Goal: Information Seeking & Learning: Learn about a topic

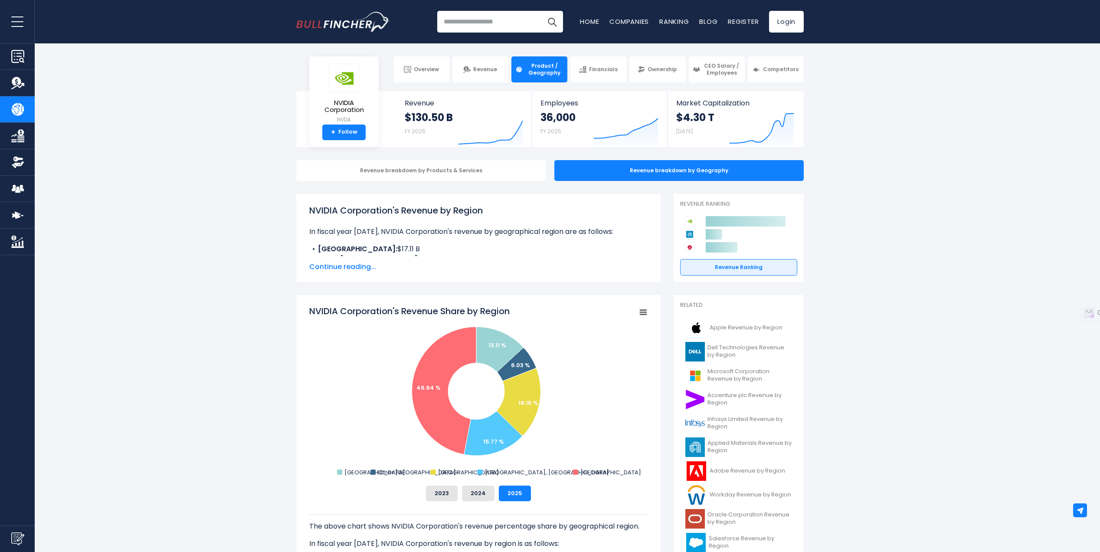
click at [332, 268] on span "Continue reading..." at bounding box center [478, 266] width 338 height 10
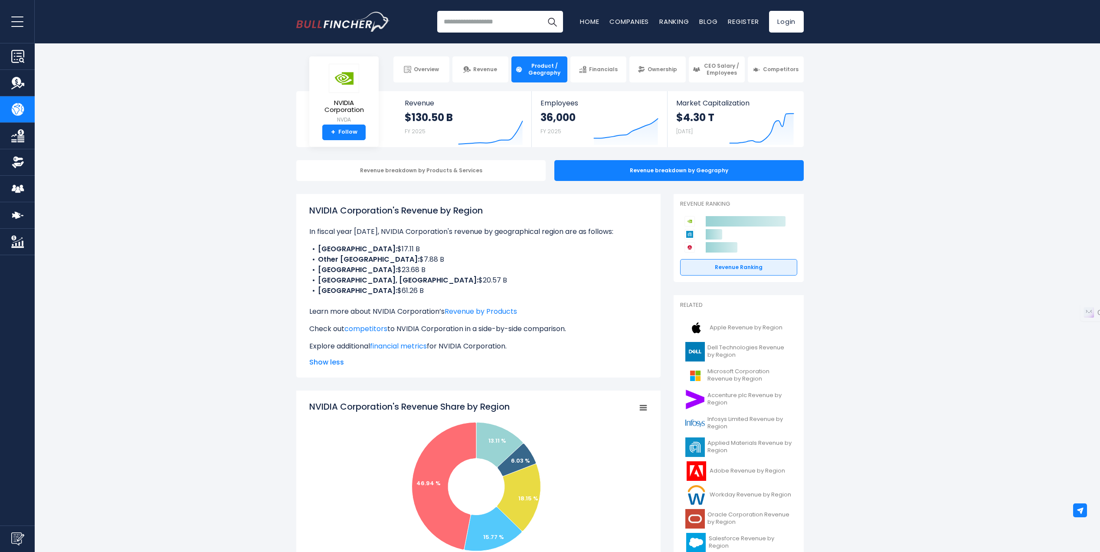
drag, startPoint x: 410, startPoint y: 288, endPoint x: 416, endPoint y: 292, distance: 7.2
click at [416, 292] on li "UNITED STATES: $61.26 B" at bounding box center [478, 290] width 338 height 10
click at [412, 289] on li "UNITED STATES: $61.26 B" at bounding box center [478, 290] width 338 height 10
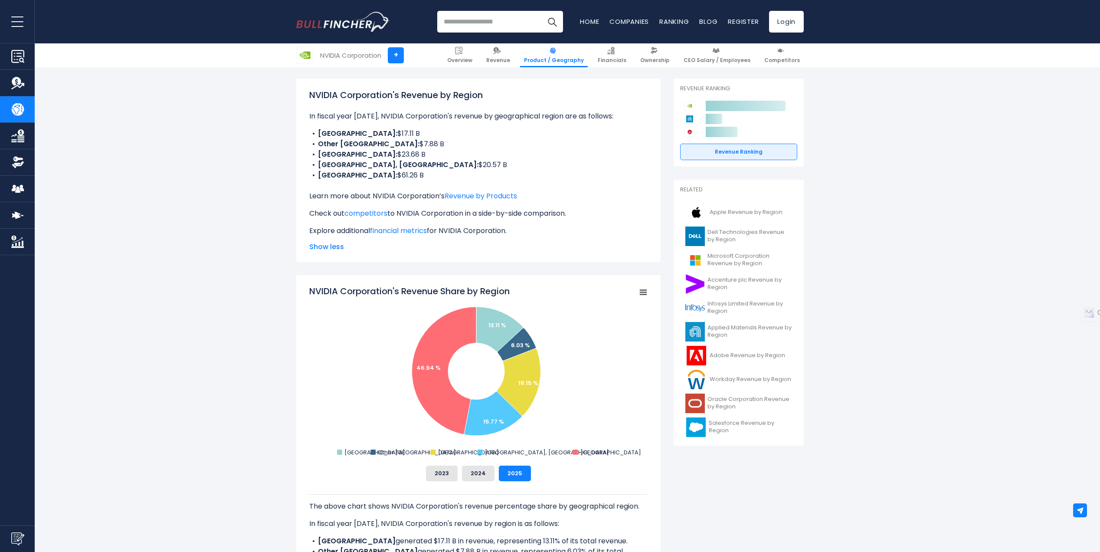
scroll to position [130, 0]
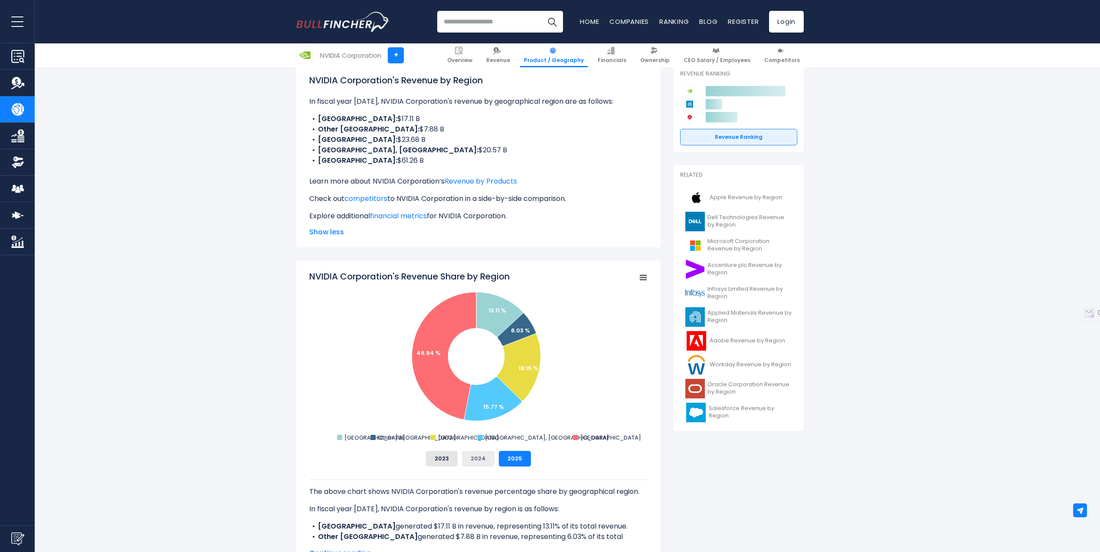
click at [478, 461] on button "2024" at bounding box center [478, 459] width 33 height 16
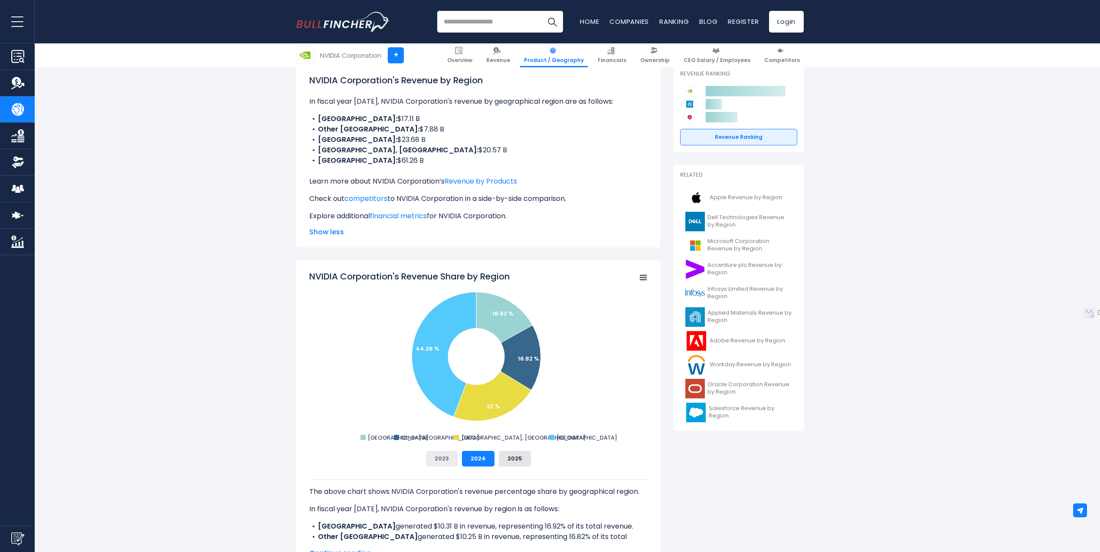
click at [442, 455] on button "2023" at bounding box center [442, 459] width 32 height 16
click at [474, 457] on button "2024" at bounding box center [478, 459] width 33 height 16
click at [506, 457] on button "2025" at bounding box center [515, 459] width 32 height 16
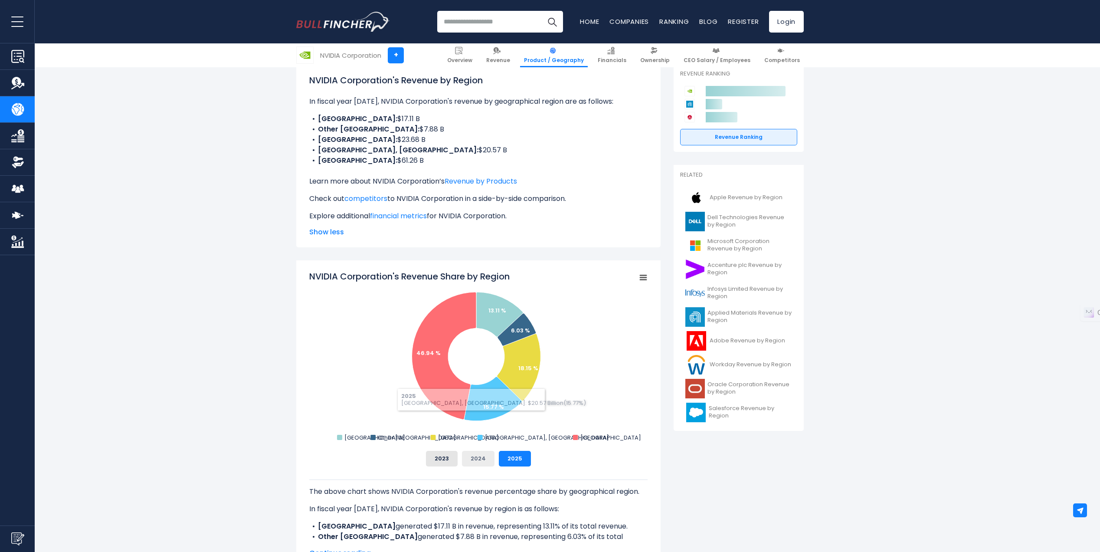
click at [474, 457] on button "2024" at bounding box center [478, 459] width 33 height 16
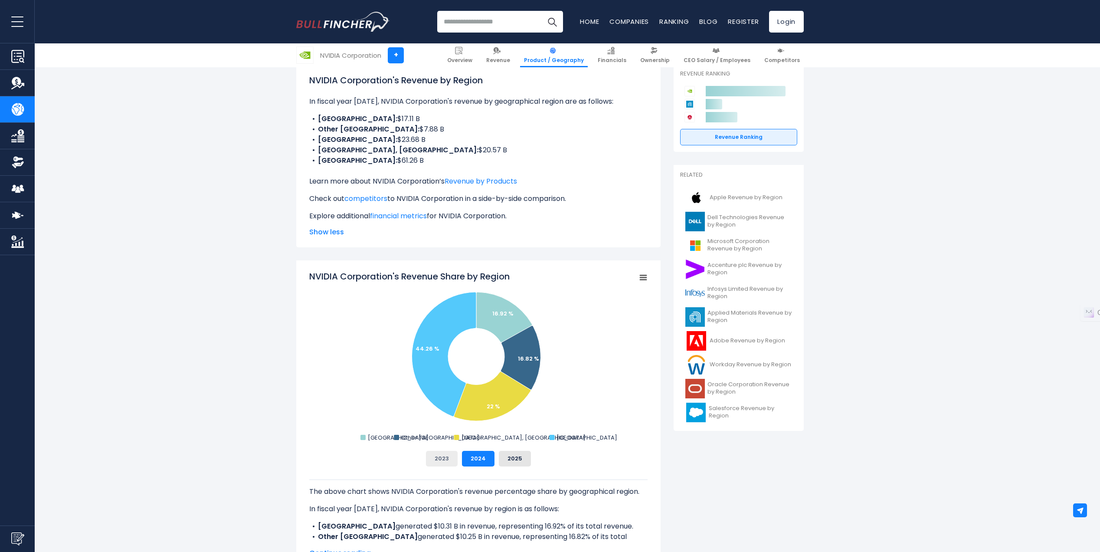
click at [444, 460] on button "2023" at bounding box center [442, 459] width 32 height 16
click at [475, 455] on button "2024" at bounding box center [478, 459] width 33 height 16
click at [510, 457] on button "2025" at bounding box center [515, 459] width 32 height 16
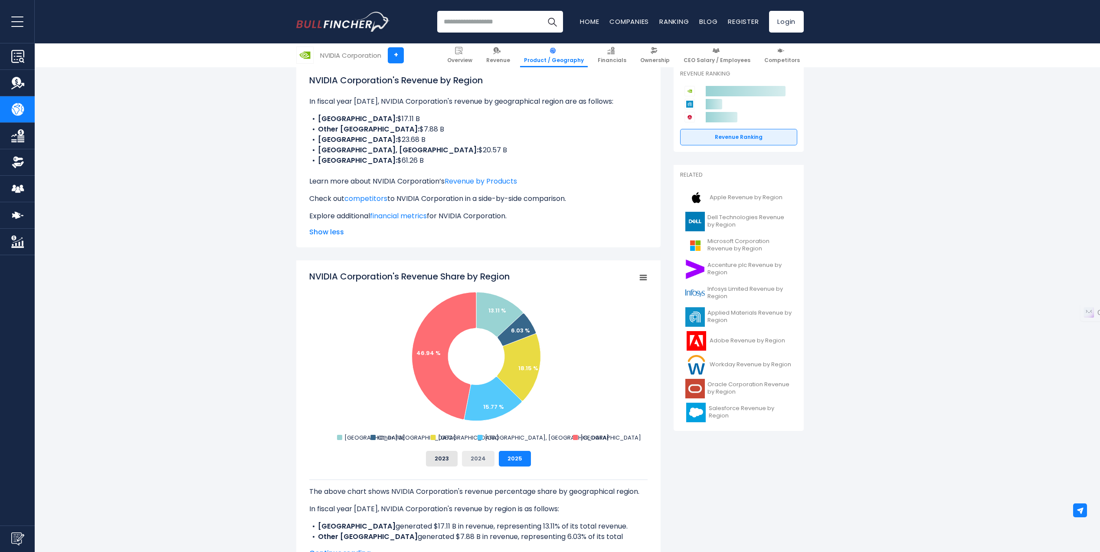
click at [486, 457] on button "2024" at bounding box center [478, 459] width 33 height 16
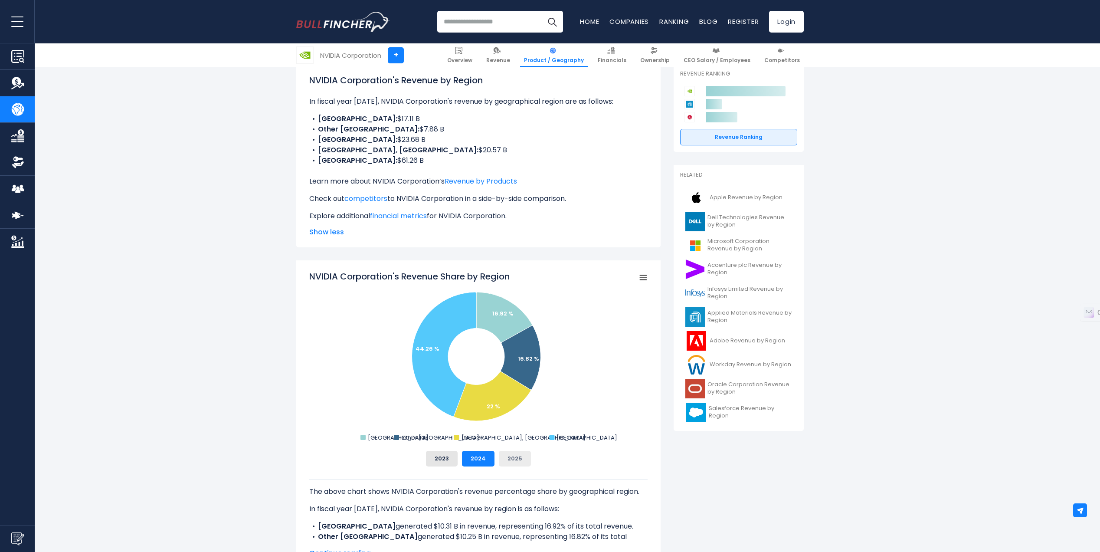
click at [508, 457] on button "2025" at bounding box center [515, 459] width 32 height 16
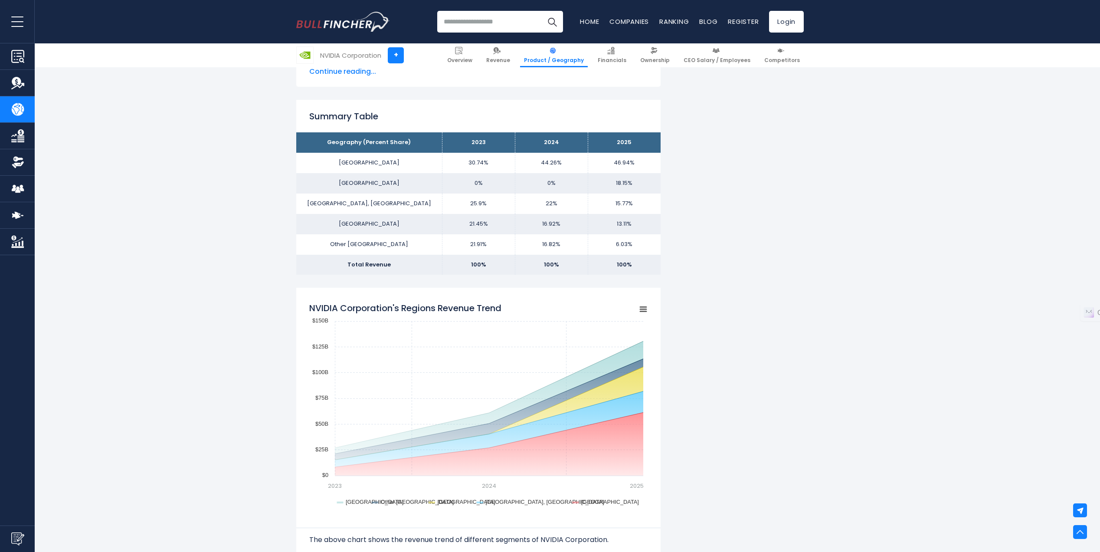
scroll to position [650, 0]
